Goal: Information Seeking & Learning: Learn about a topic

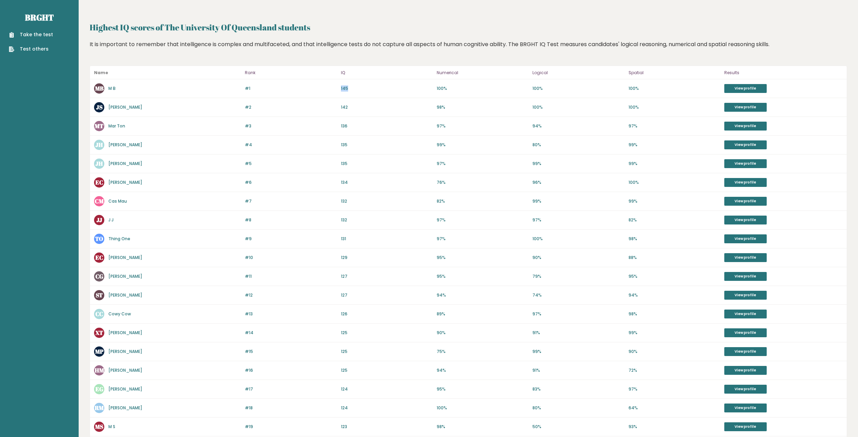
drag, startPoint x: 346, startPoint y: 90, endPoint x: 337, endPoint y: 90, distance: 9.6
click at [337, 90] on div "#1 MB M B 146 #1 145 100% 100% 100% View profile" at bounding box center [468, 88] width 757 height 19
click at [374, 183] on p "134" at bounding box center [387, 182] width 92 height 6
click at [729, 87] on link "View profile" at bounding box center [745, 88] width 42 height 9
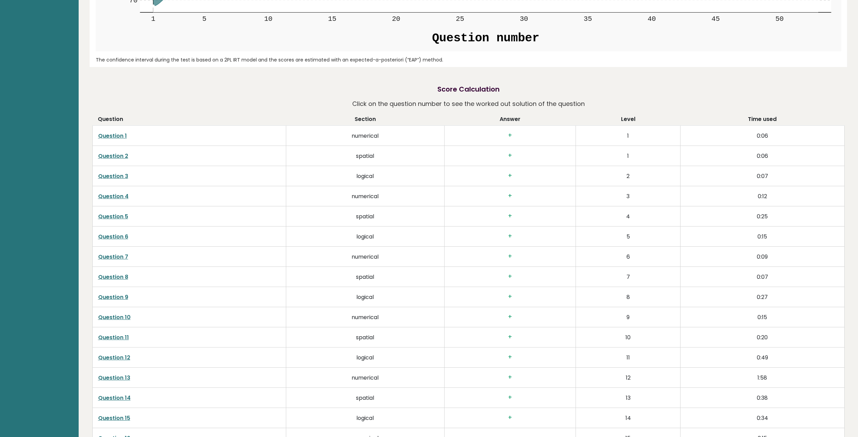
scroll to position [1046, 0]
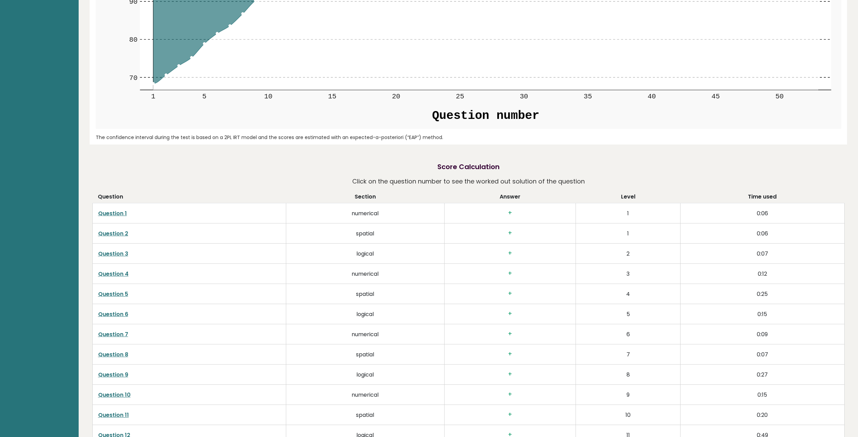
click at [115, 216] on link "Question 1" at bounding box center [112, 214] width 29 height 8
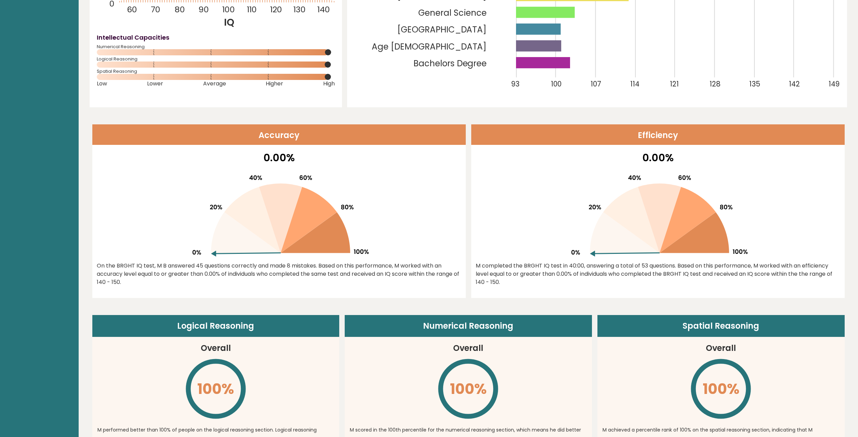
scroll to position [0, 0]
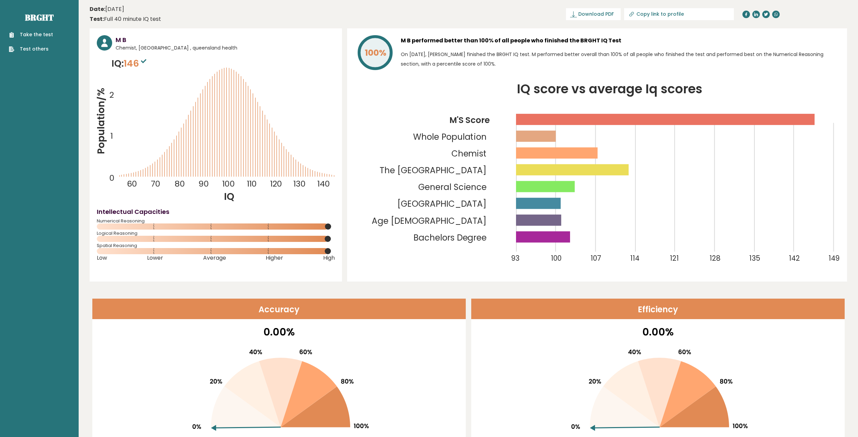
click at [51, 35] on ul "Take the test Test others" at bounding box center [30, 42] width 51 height 22
click at [38, 33] on link "Take the test" at bounding box center [31, 34] width 44 height 7
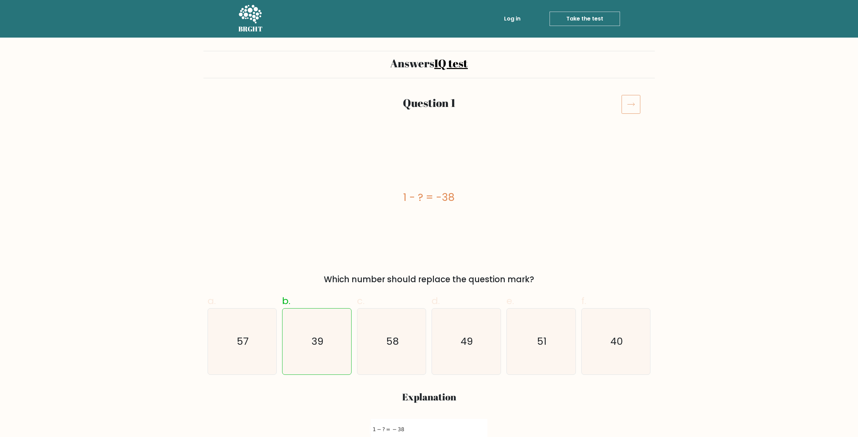
click at [577, 18] on link "Take the test" at bounding box center [584, 19] width 70 height 14
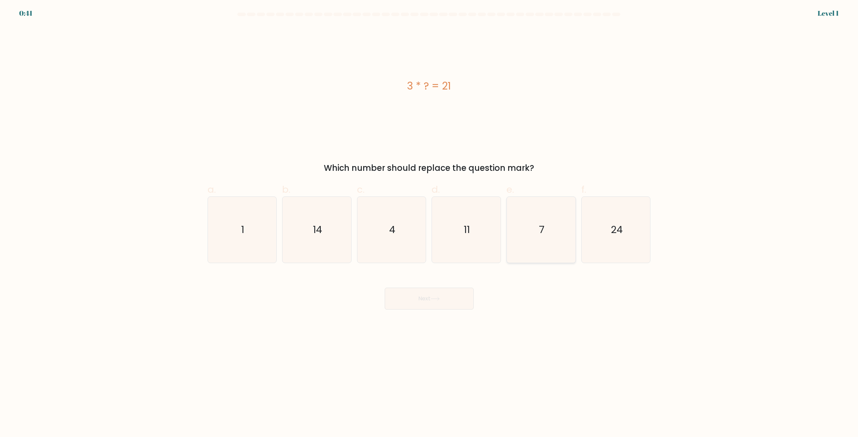
click at [526, 223] on icon "7" at bounding box center [541, 230] width 66 height 66
click at [429, 223] on input "e. 7" at bounding box center [429, 221] width 0 height 4
radio input "true"
drag, startPoint x: 416, startPoint y: 302, endPoint x: 415, endPoint y: 297, distance: 5.2
click at [416, 301] on button "Next" at bounding box center [429, 299] width 89 height 22
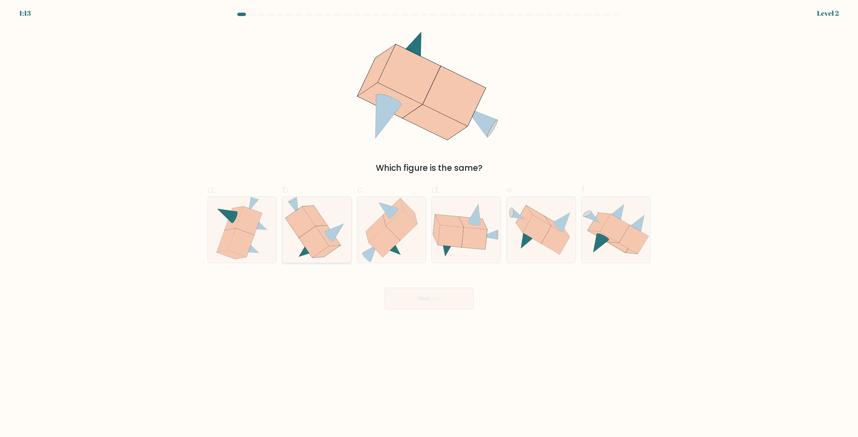
click at [325, 222] on icon at bounding box center [314, 216] width 25 height 21
click at [429, 222] on input "b." at bounding box center [429, 221] width 0 height 4
radio input "true"
drag, startPoint x: 417, startPoint y: 293, endPoint x: 422, endPoint y: 296, distance: 5.2
click at [422, 296] on button "Next" at bounding box center [429, 299] width 89 height 22
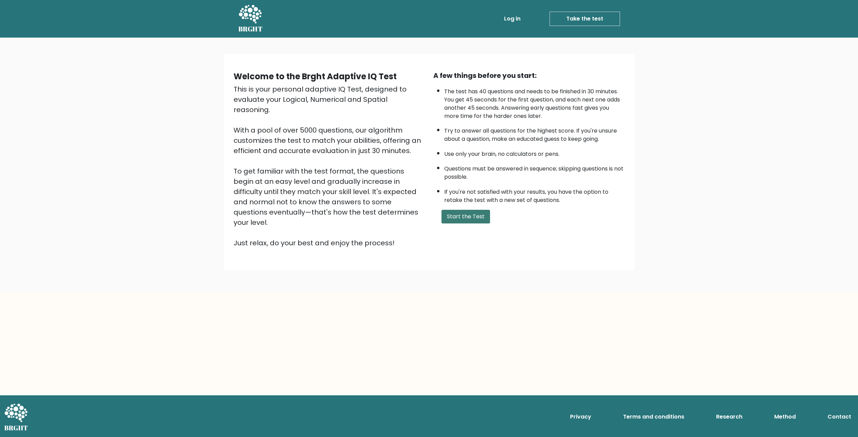
click at [472, 224] on button "Start the Test" at bounding box center [465, 217] width 49 height 14
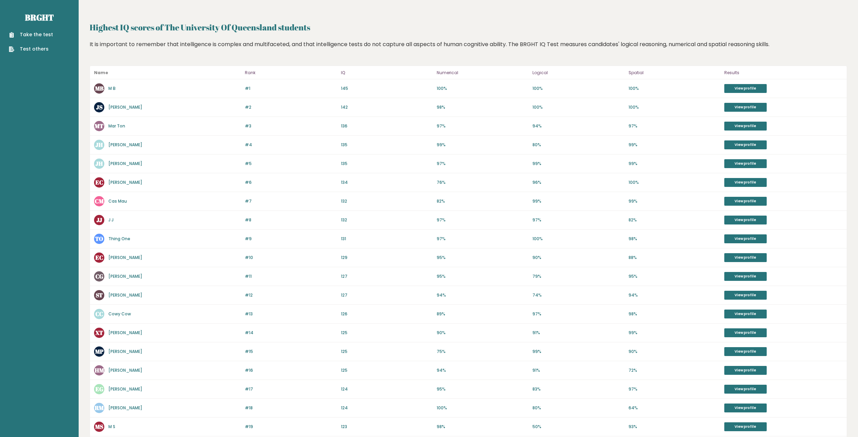
click at [51, 31] on div "Take the test Test others" at bounding box center [39, 38] width 68 height 30
click at [48, 33] on link "Take the test" at bounding box center [31, 34] width 44 height 7
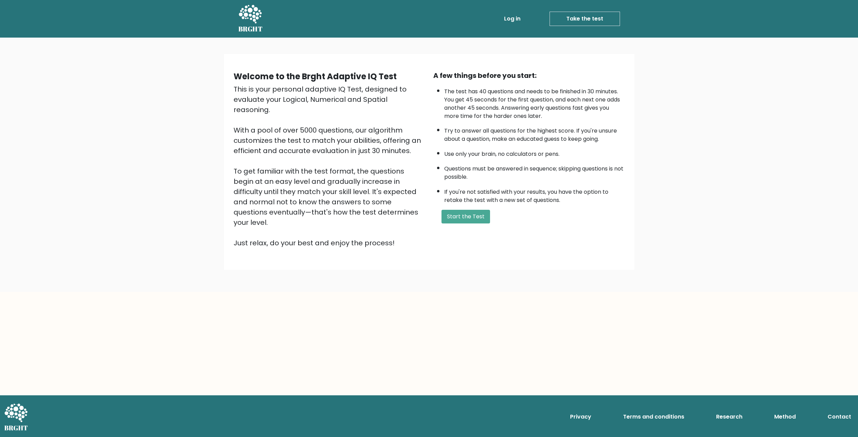
click at [455, 217] on div "A few things before you start: The test has 40 questions and needs to be finish…" at bounding box center [529, 159] width 200 height 178
click at [457, 224] on button "Start the Test" at bounding box center [465, 217] width 49 height 14
